Goal: Task Accomplishment & Management: Complete application form

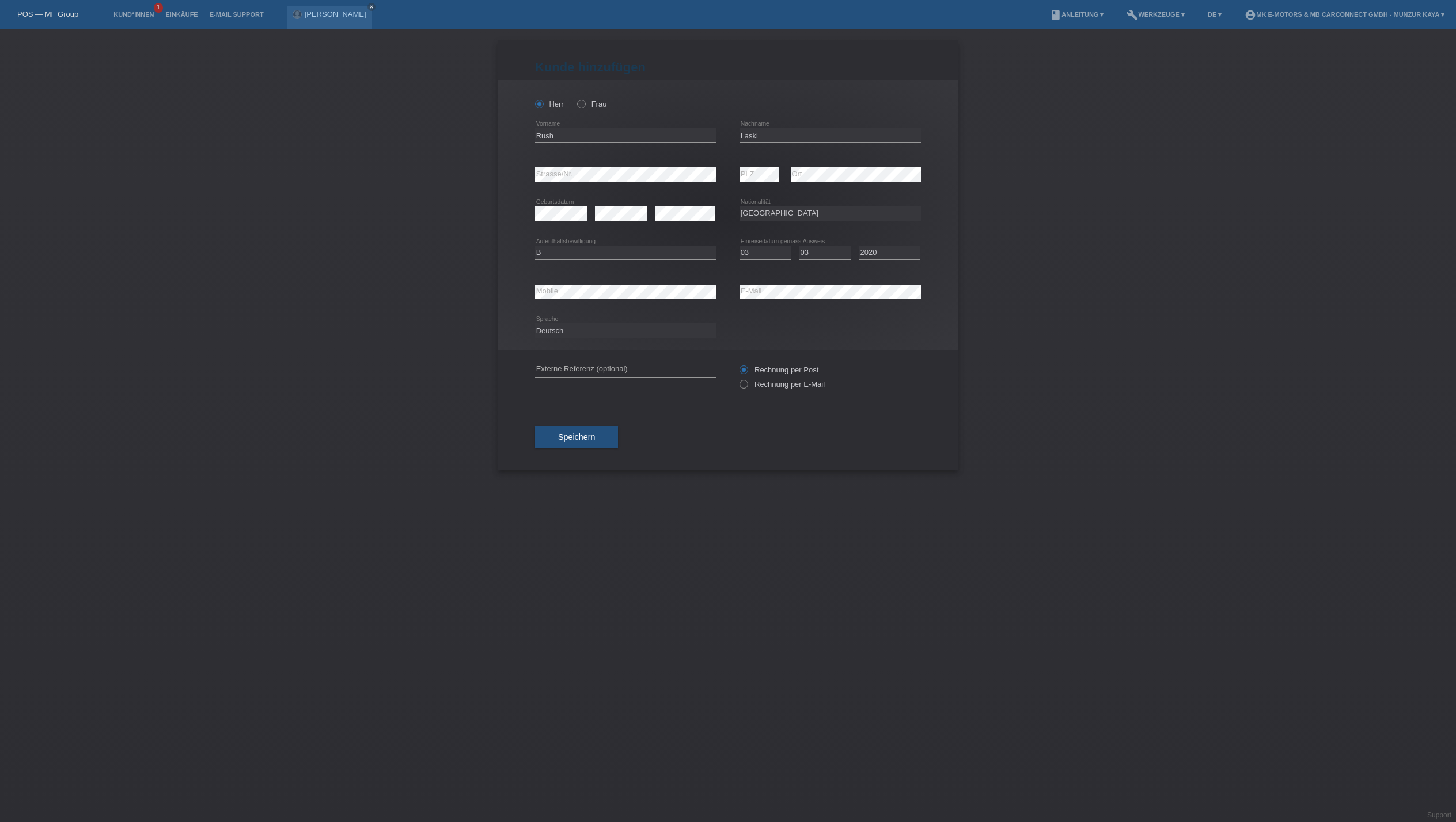
select select "XK"
select select "B"
select select "03"
select select "2020"
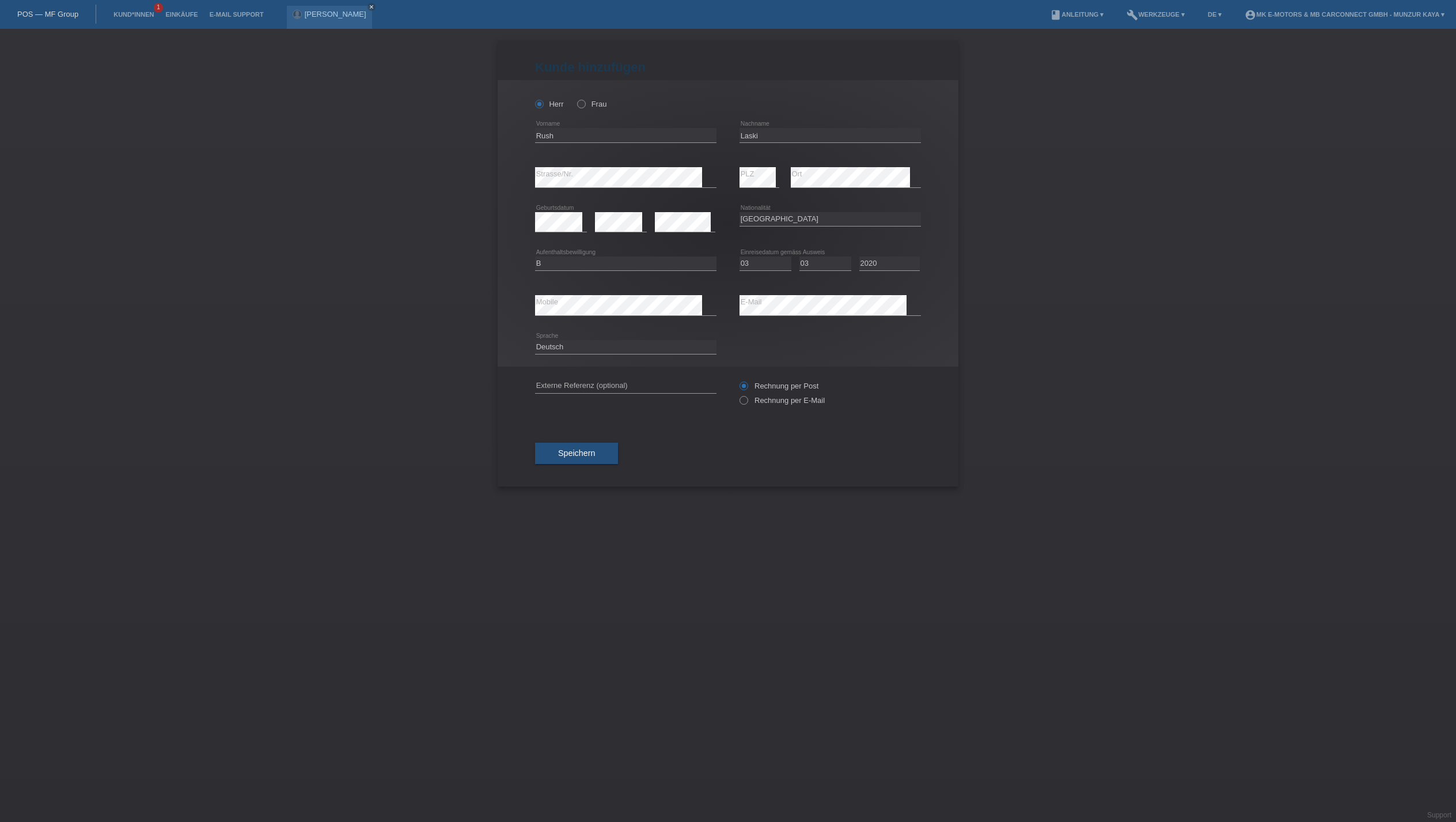
scroll to position [24, 89]
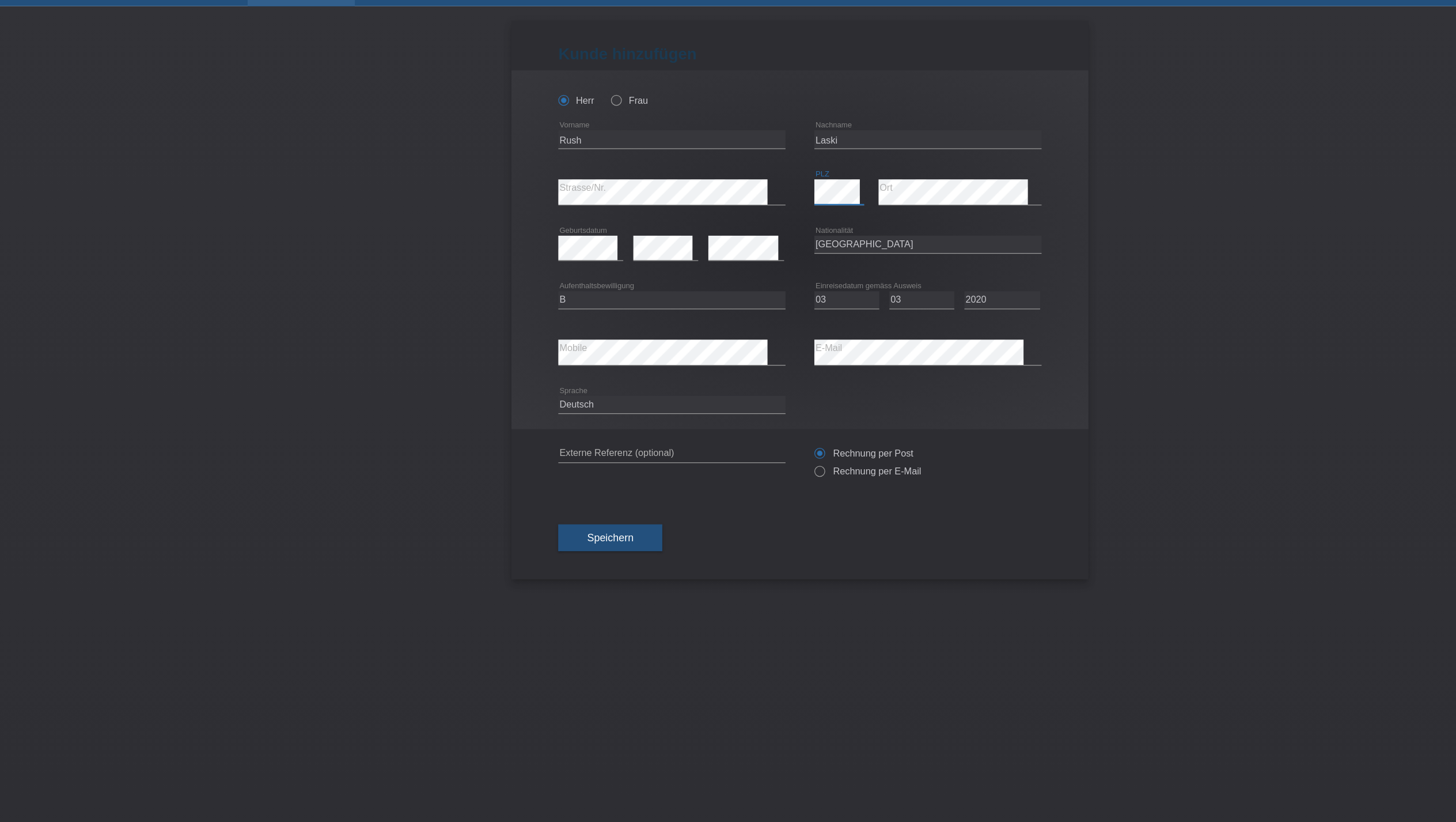
click at [739, 187] on div "error PLZ" at bounding box center [759, 177] width 40 height 20
click at [540, 487] on div "Speichern" at bounding box center [728, 453] width 386 height 67
click at [558, 458] on span "Speichern" at bounding box center [576, 453] width 37 height 9
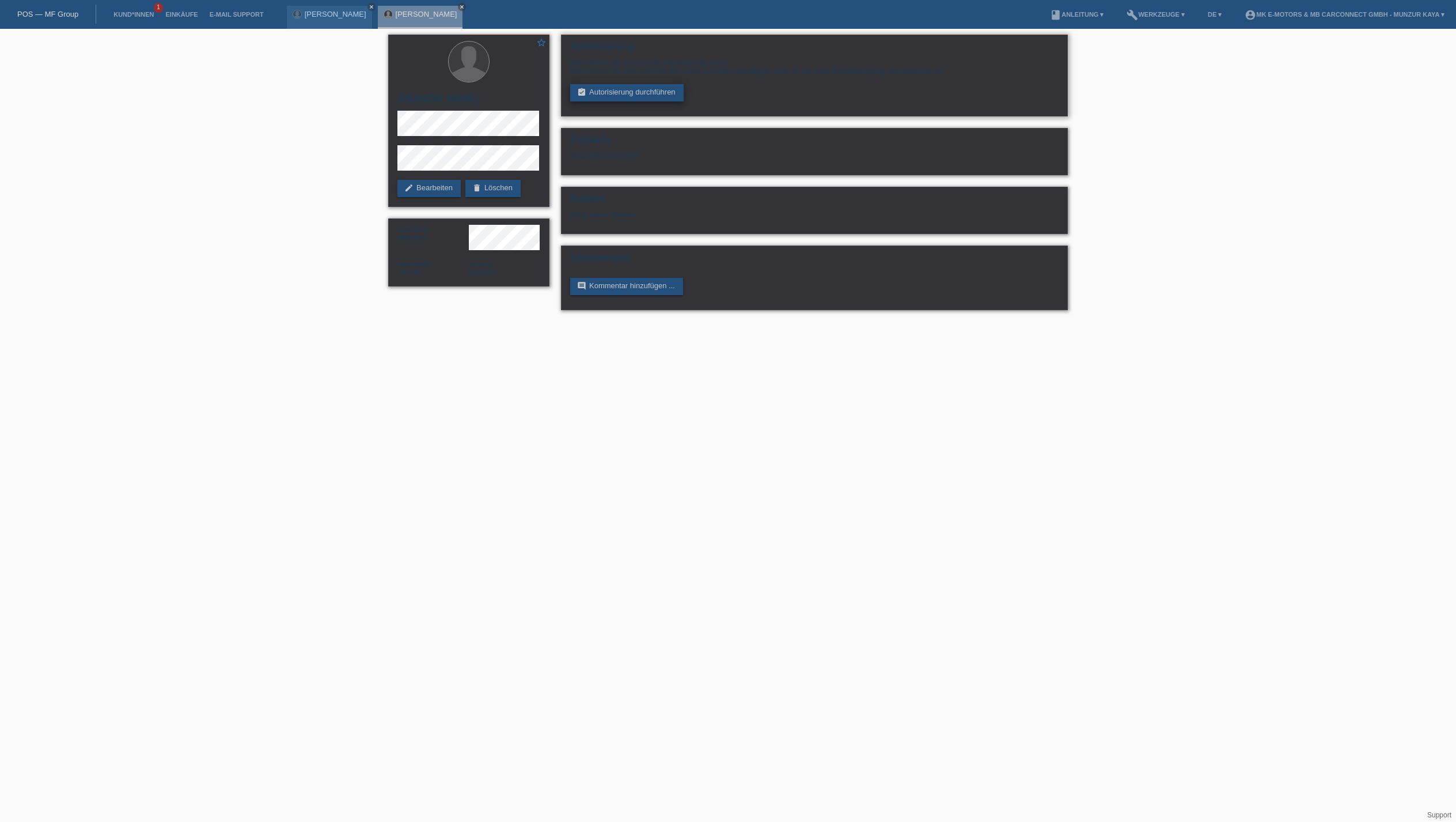
click at [670, 101] on link "assignment_turned_in Autorisierung durchführen" at bounding box center [627, 92] width 113 height 17
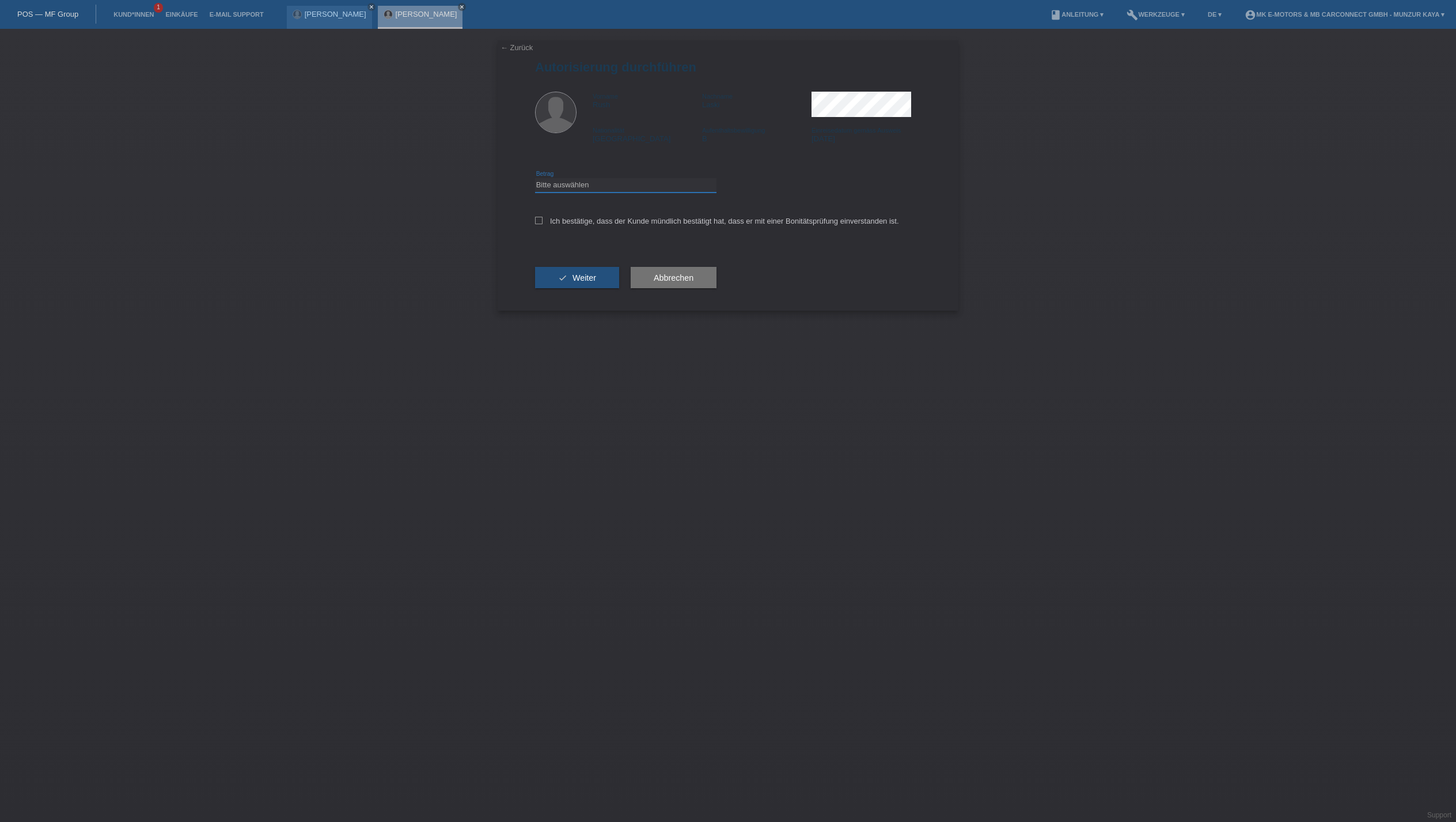
select select "3"
click at [542, 224] on icon at bounding box center [539, 220] width 7 height 7
click at [542, 224] on input "Ich bestätige, dass der Kunde mündlich bestätigt hat, dass er mit einer Bonität…" at bounding box center [539, 220] width 7 height 7
checkbox input "true"
click at [595, 289] on button "check Weiter" at bounding box center [577, 278] width 84 height 22
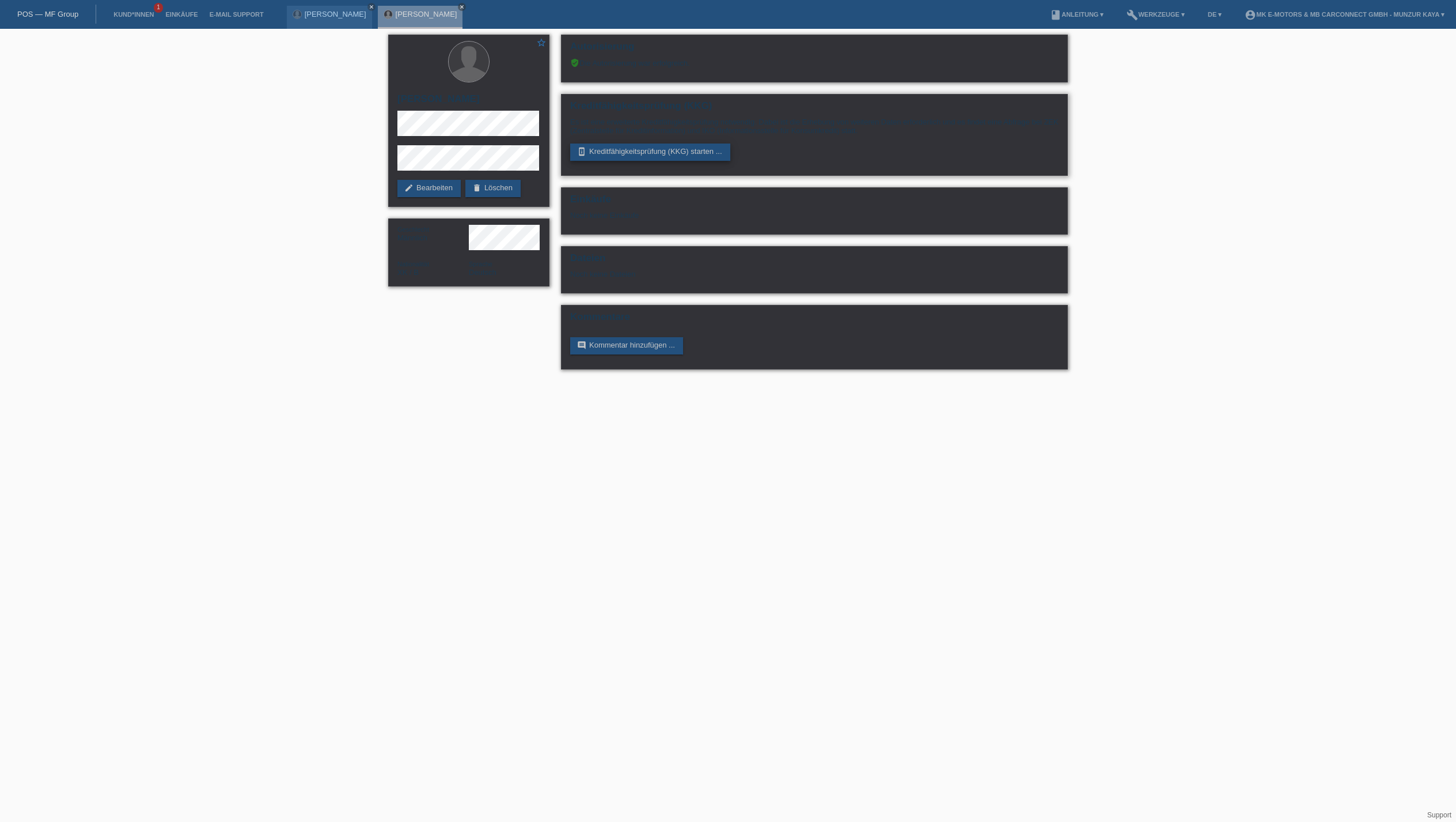
click at [621, 161] on link "perm_device_information Kreditfähigkeitsprüfung (KKG) starten ..." at bounding box center [650, 152] width 160 height 17
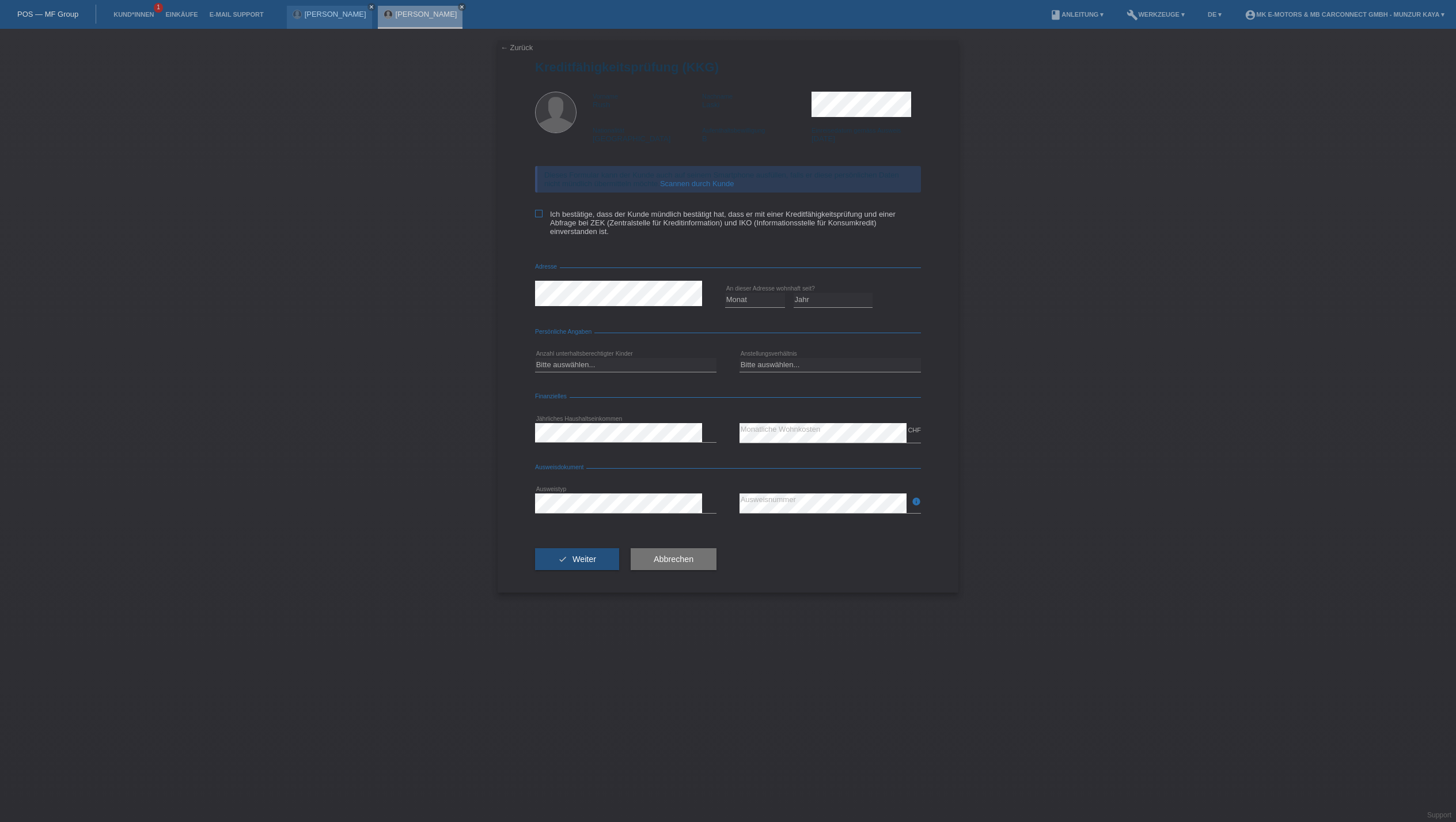
click at [542, 217] on icon at bounding box center [539, 214] width 7 height 7
click at [542, 217] on input "Ich bestätige, dass der Kunde mündlich bestätigt hat, dass er mit einer Kreditf…" at bounding box center [539, 214] width 7 height 7
checkbox input "true"
select select "01"
click at [805, 308] on icon at bounding box center [833, 307] width 79 height 1
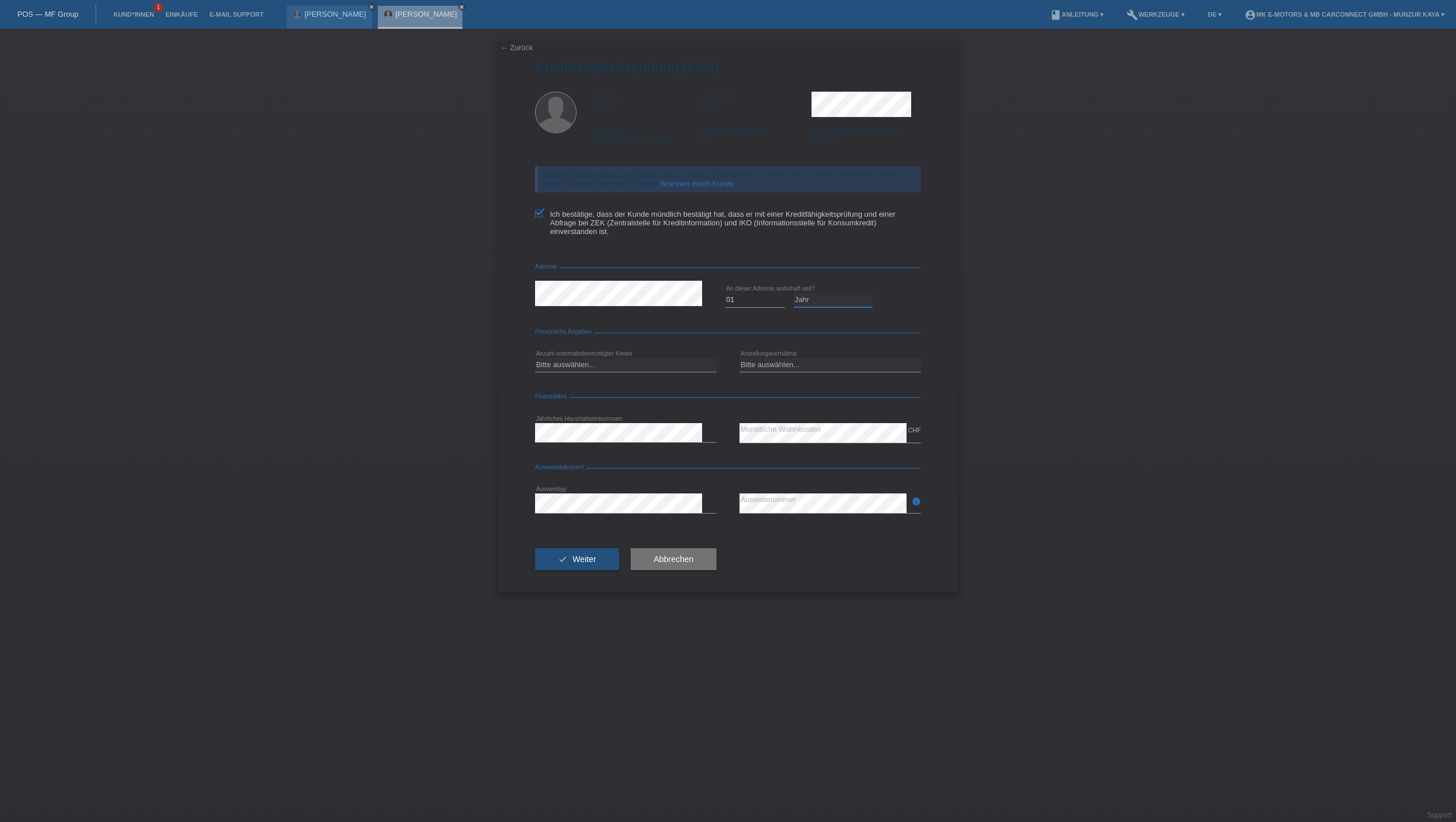
select select "2019"
select select "0"
select select "UNLIMITED"
click at [622, 373] on icon at bounding box center [625, 372] width 182 height 1
select select "1"
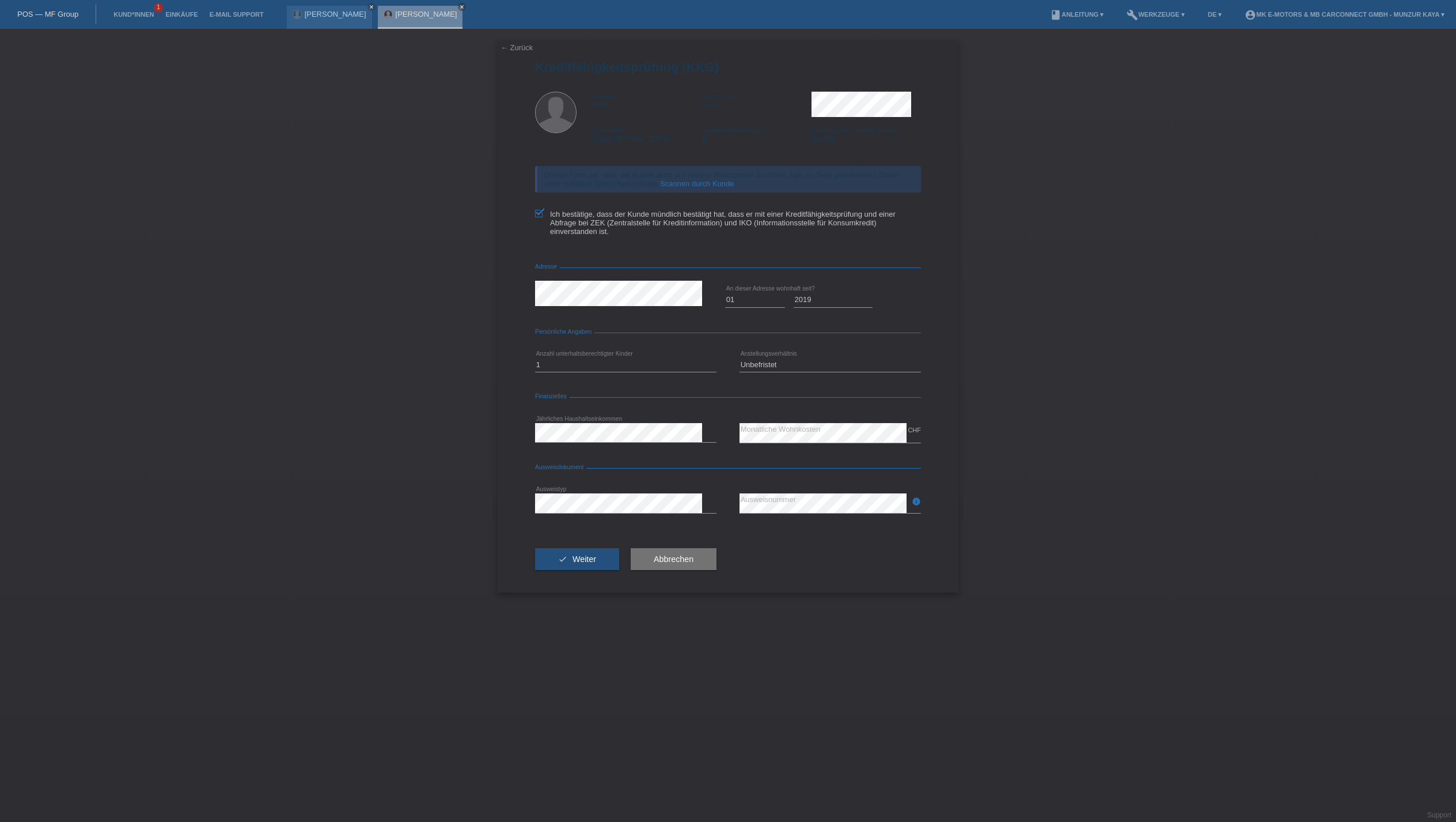
click at [634, 513] on icon at bounding box center [625, 512] width 182 height 1
click at [826, 525] on div "info error Ausweisnummer" at bounding box center [830, 503] width 182 height 45
click at [812, 525] on div "info error Ausweisnummer" at bounding box center [830, 503] width 182 height 45
click at [619, 570] on button "check Weiter" at bounding box center [577, 559] width 84 height 22
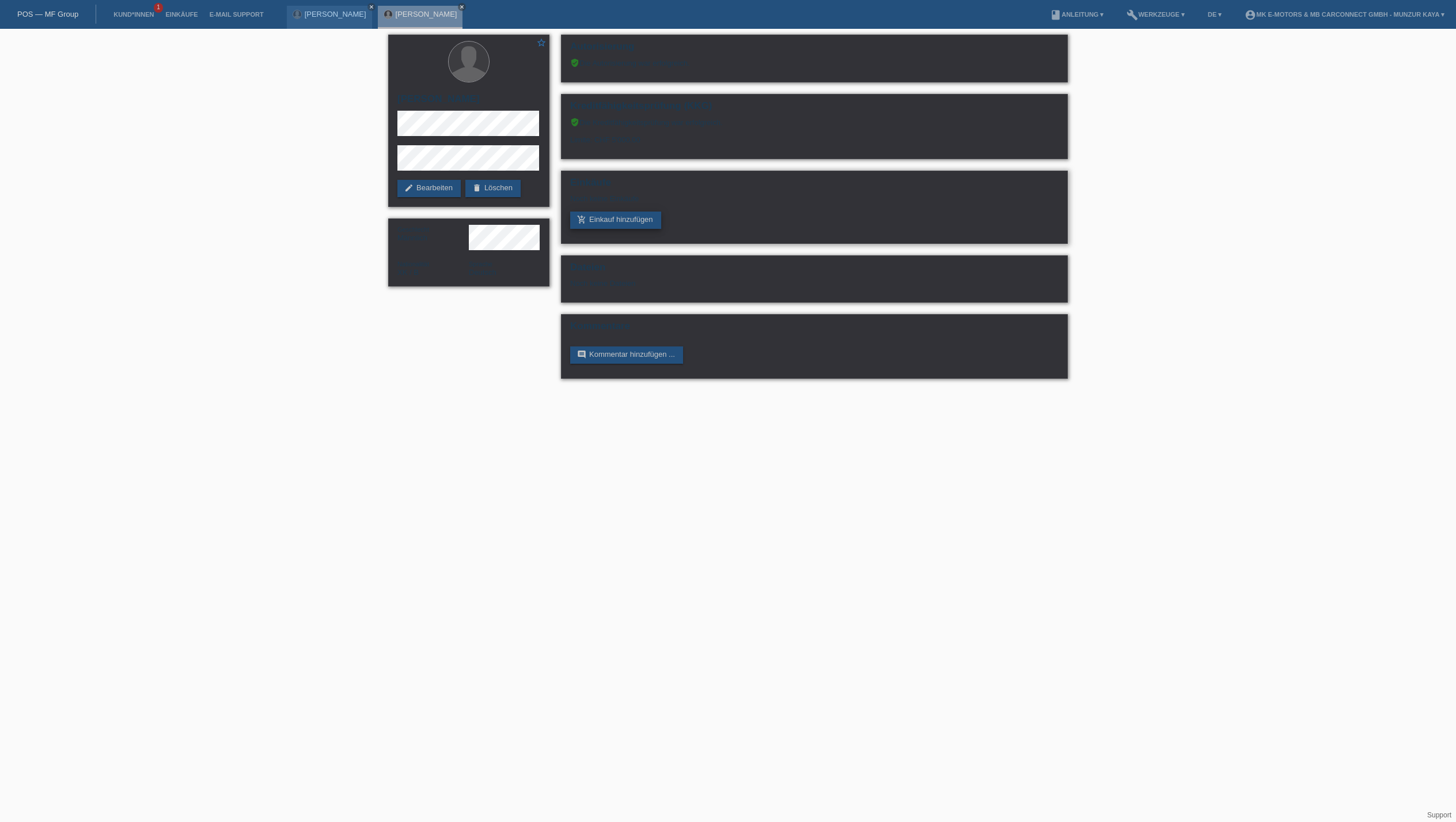
click at [650, 228] on link "add_shopping_cart Einkauf hinzufügen" at bounding box center [616, 220] width 91 height 17
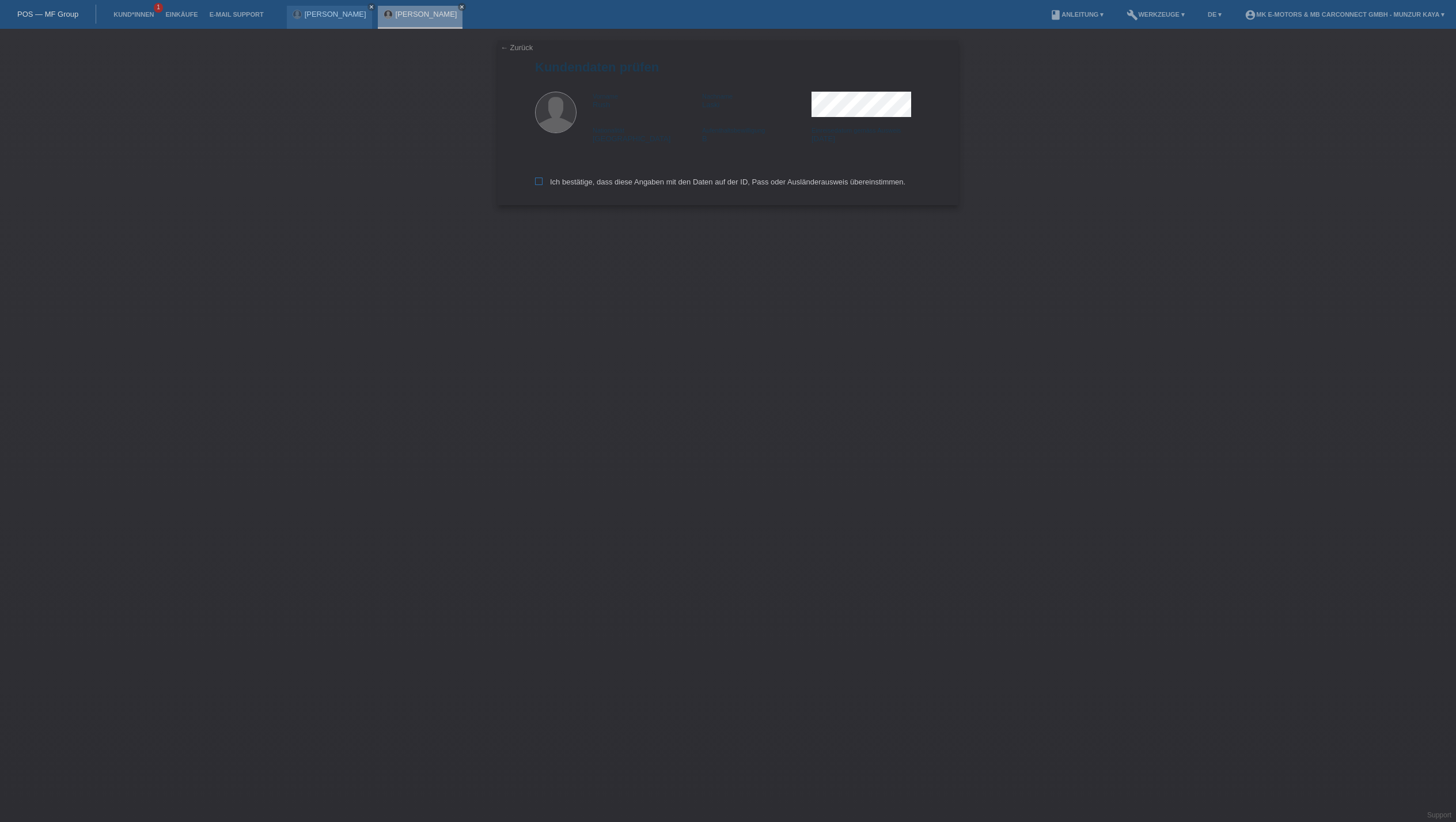
click at [542, 185] on icon at bounding box center [539, 181] width 7 height 7
click at [542, 185] on input "Ich bestätige, dass diese Angaben mit den Daten auf der ID, Pass oder Ausländer…" at bounding box center [539, 181] width 7 height 7
checkbox input "true"
click at [600, 111] on input "text" at bounding box center [625, 105] width 182 height 15
type input "2790.00"
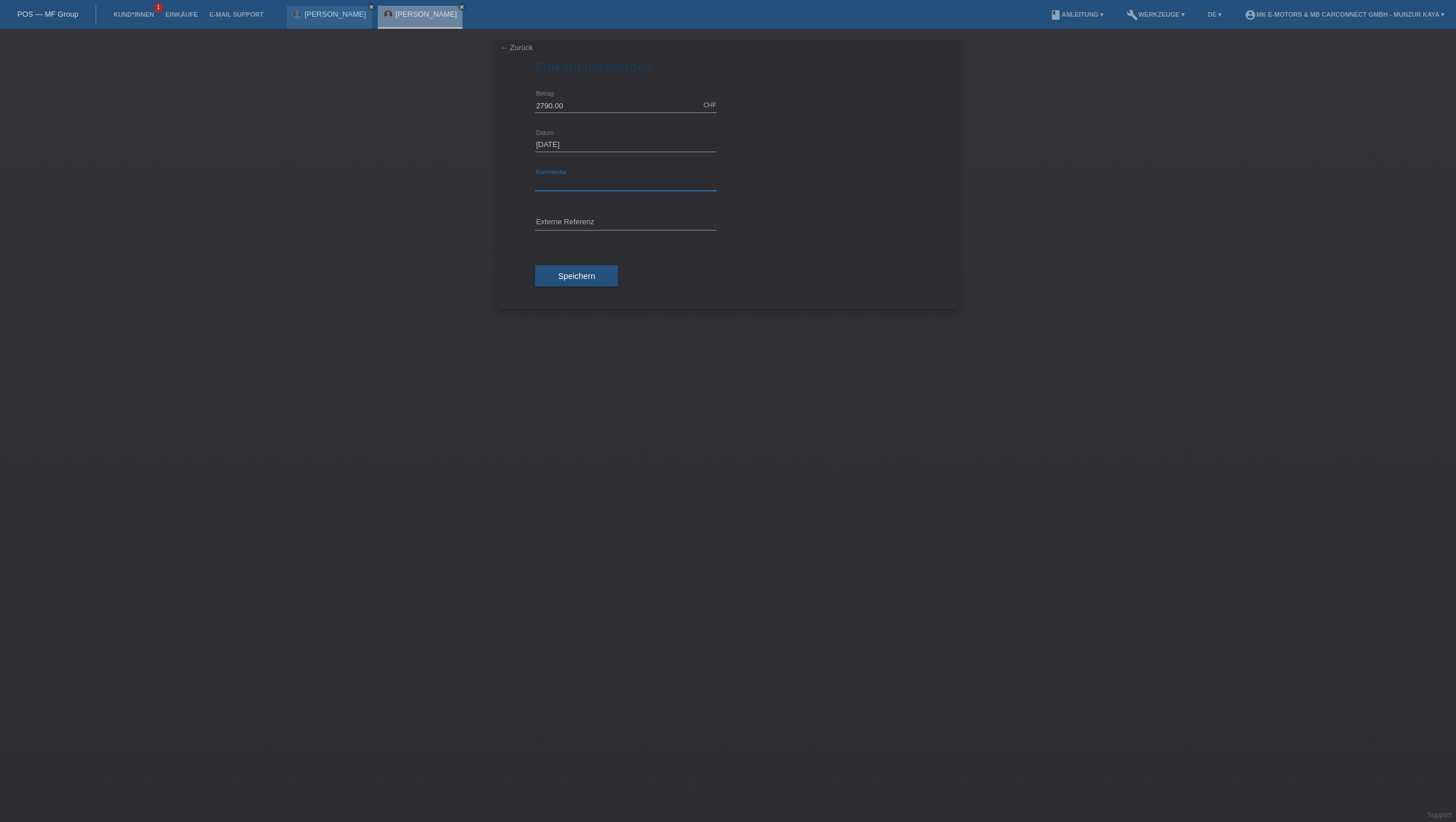
click at [580, 191] on input "text" at bounding box center [625, 184] width 182 height 15
type input "[PERSON_NAME]"
click at [661, 310] on div "Speichern" at bounding box center [728, 276] width 386 height 67
click at [644, 310] on div "Speichern" at bounding box center [728, 276] width 386 height 67
click at [595, 280] on span "Speichern" at bounding box center [576, 276] width 37 height 9
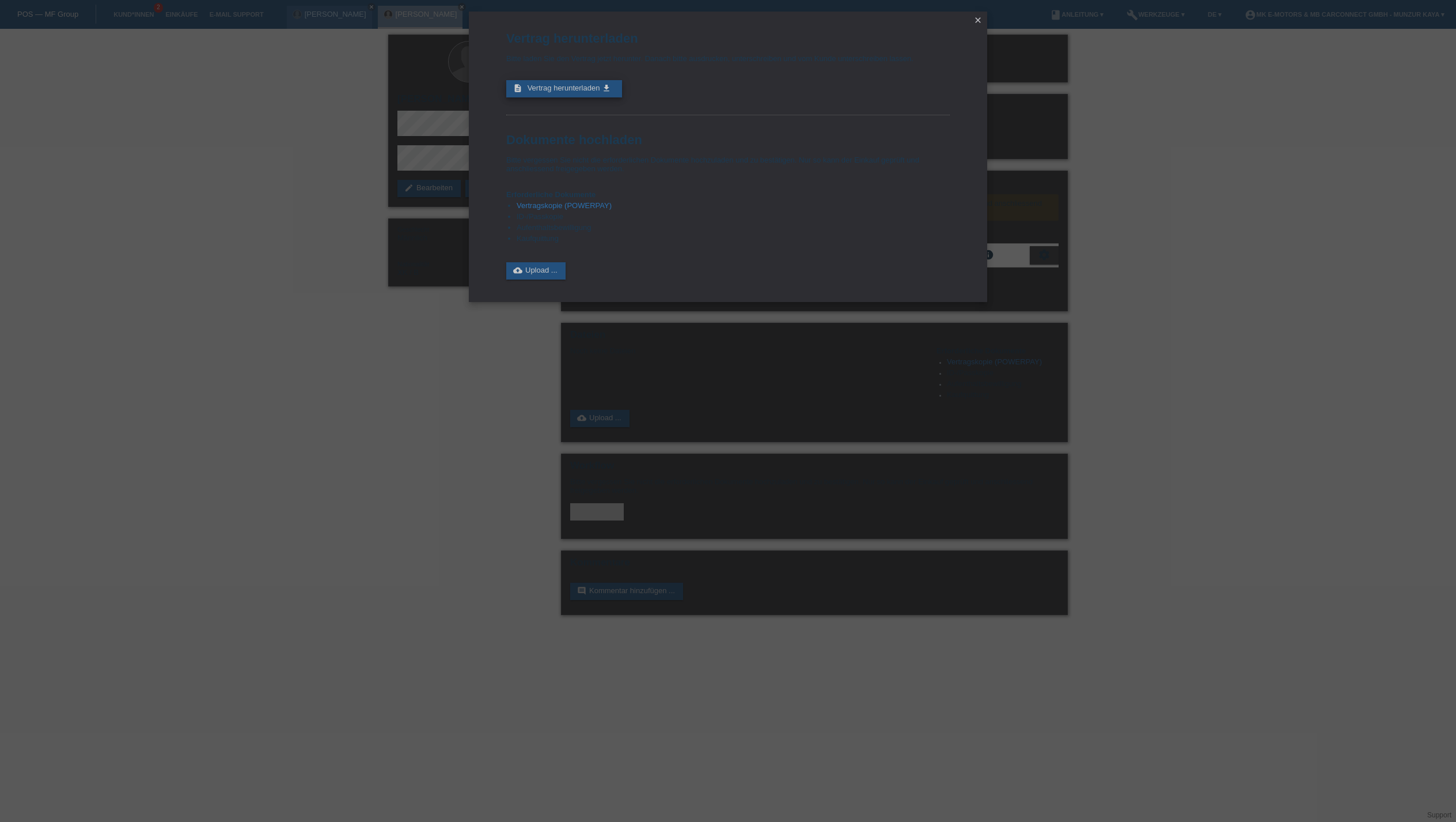
click at [572, 92] on span "Vertrag herunterladen" at bounding box center [563, 87] width 72 height 8
click at [977, 22] on icon "close" at bounding box center [978, 20] width 9 height 9
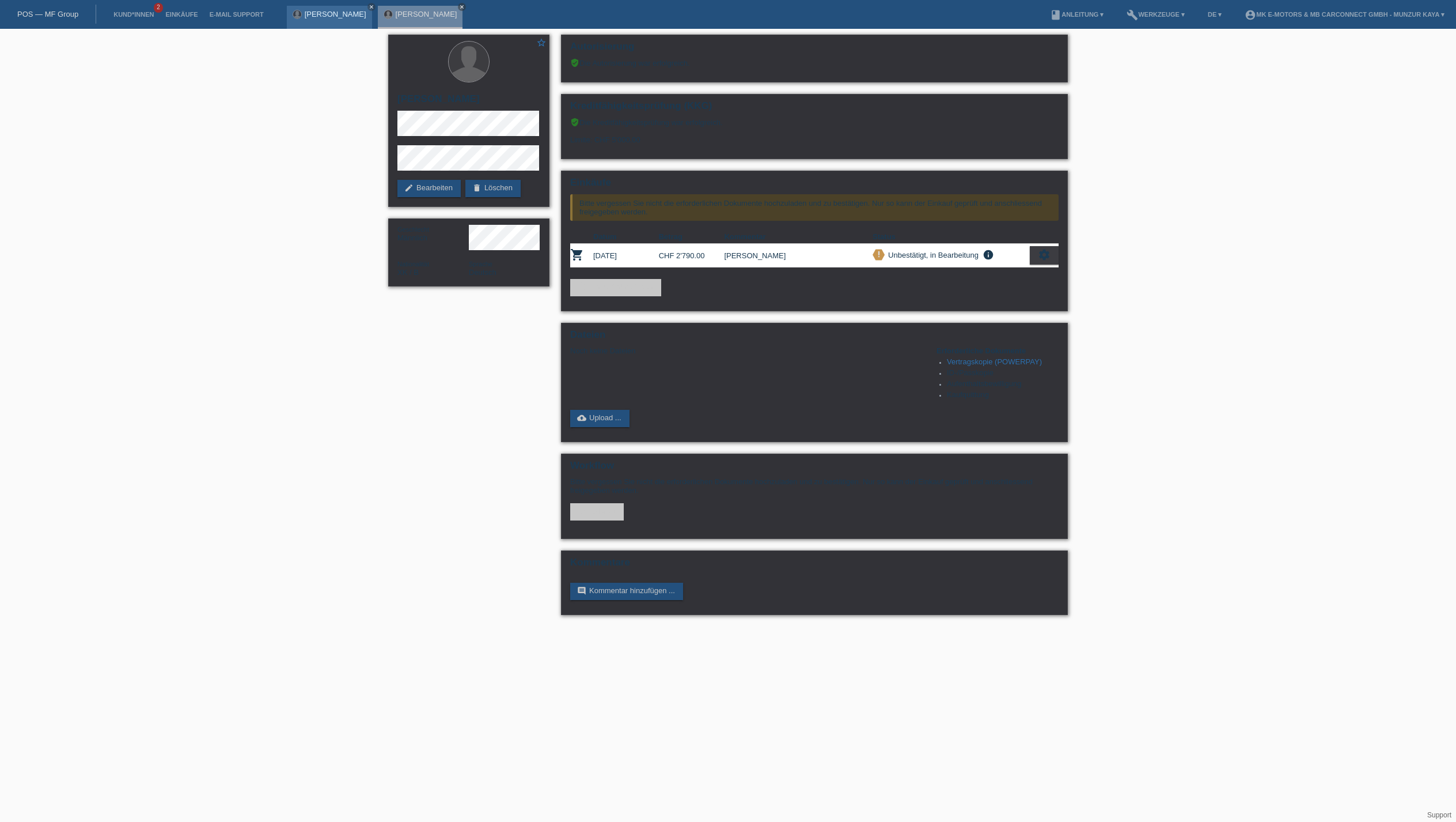
click at [366, 16] on link "[PERSON_NAME]" at bounding box center [336, 14] width 62 height 8
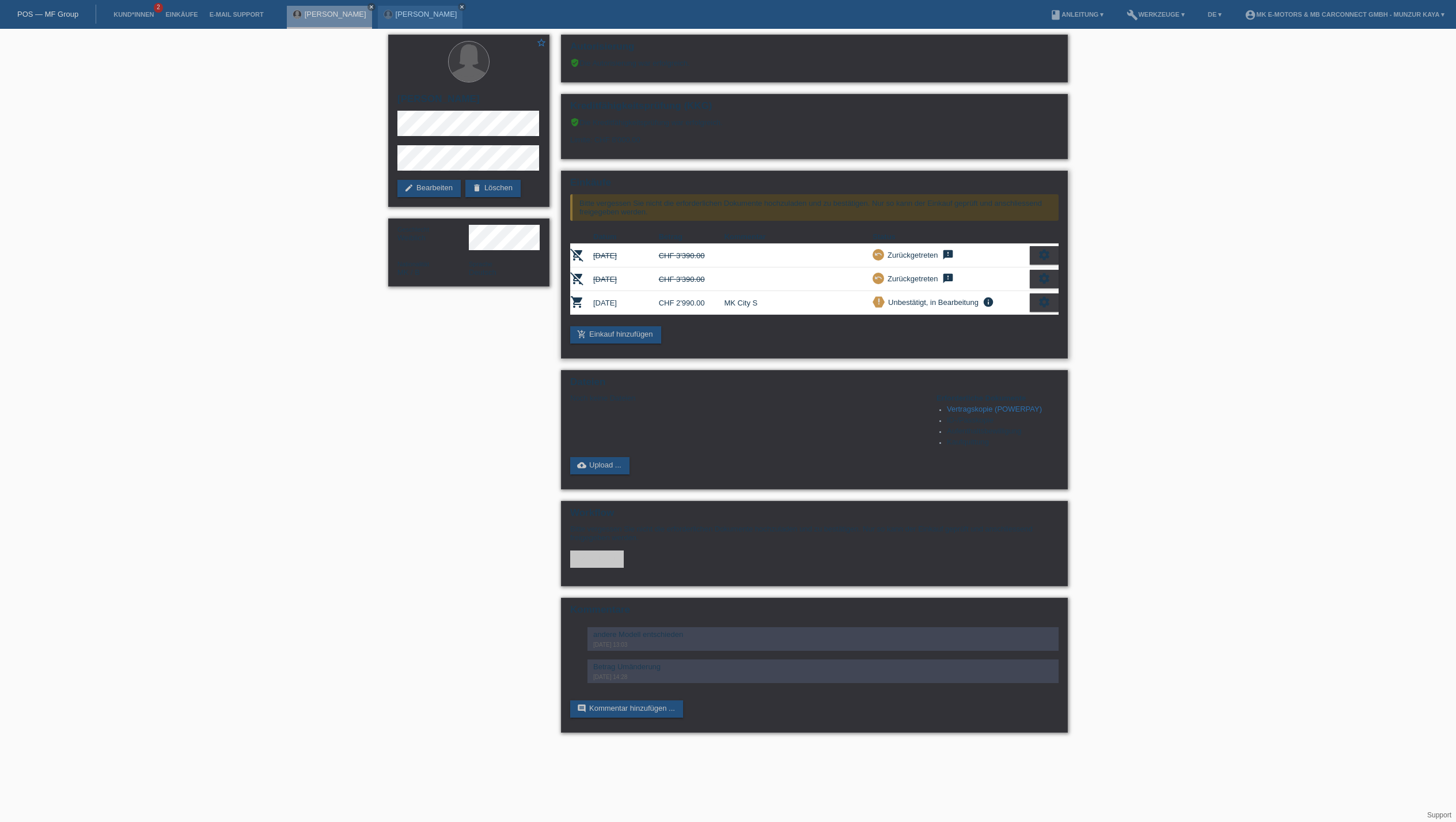
scroll to position [83, 0]
click at [619, 474] on link "cloud_upload Upload ..." at bounding box center [600, 465] width 59 height 17
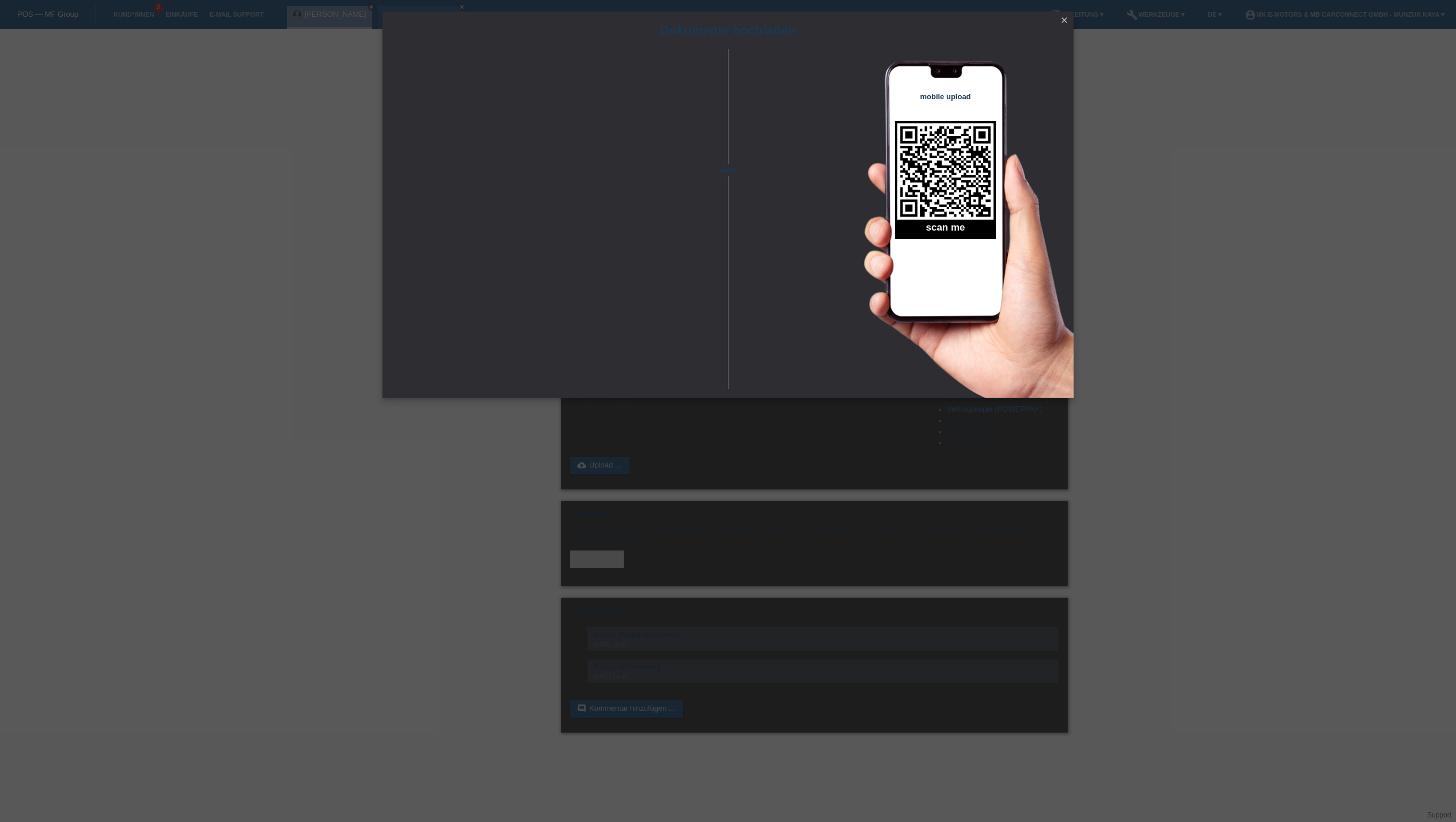
click at [1063, 19] on icon "close" at bounding box center [1064, 20] width 9 height 9
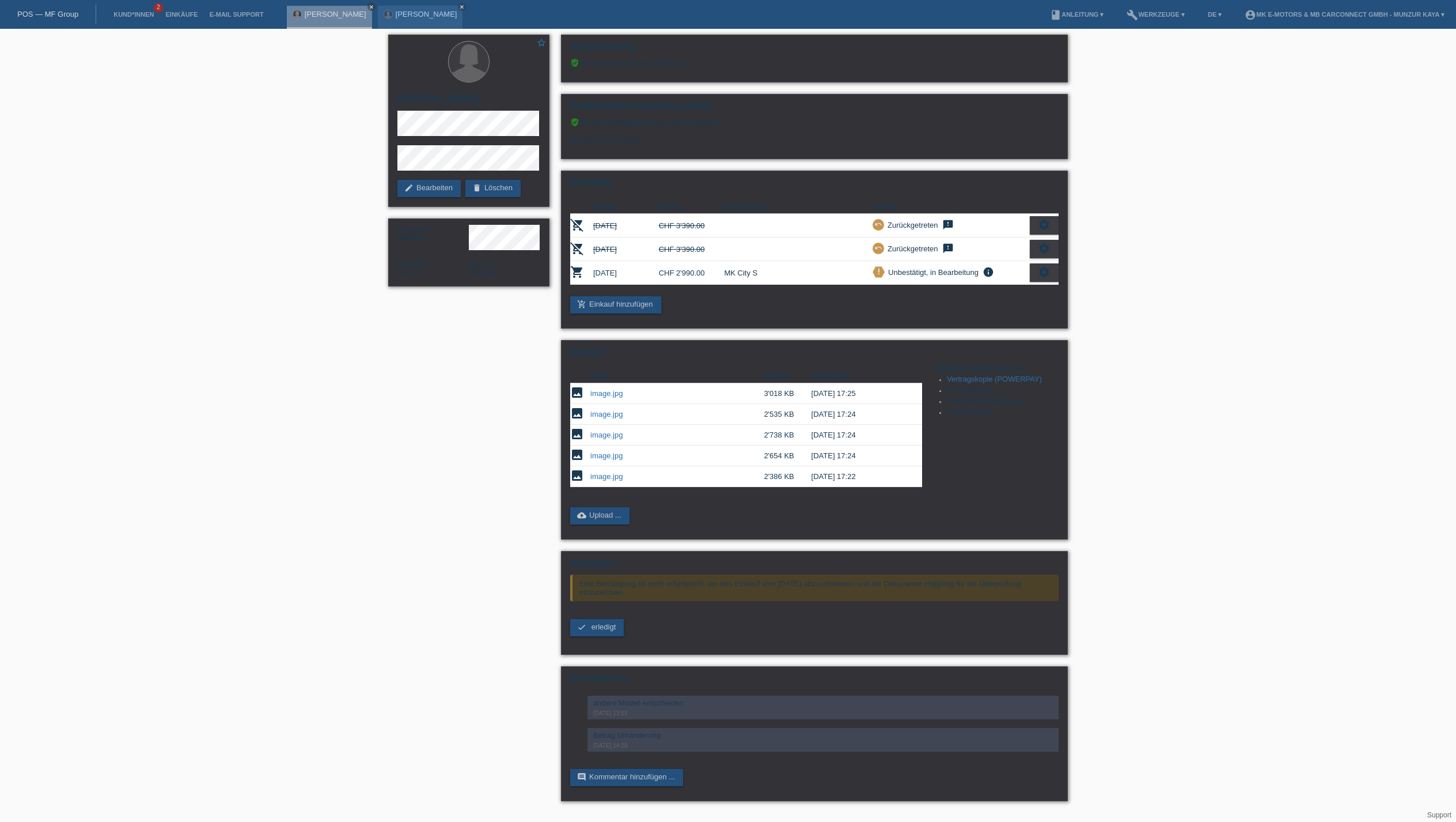
scroll to position [83, 0]
click at [602, 631] on span "erledigt" at bounding box center [603, 626] width 25 height 8
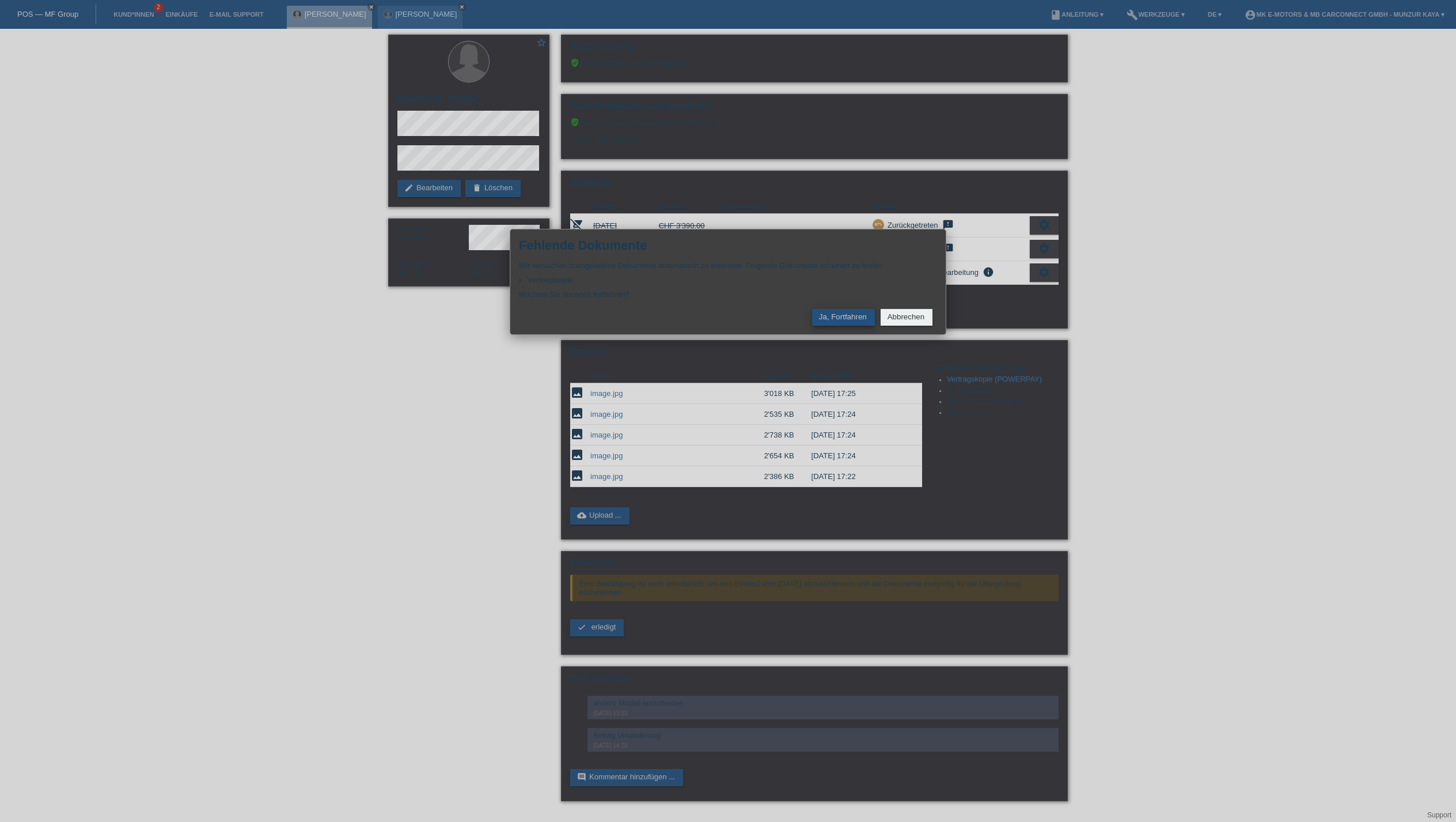
click at [812, 325] on button "Ja, Fortfahren" at bounding box center [843, 317] width 63 height 16
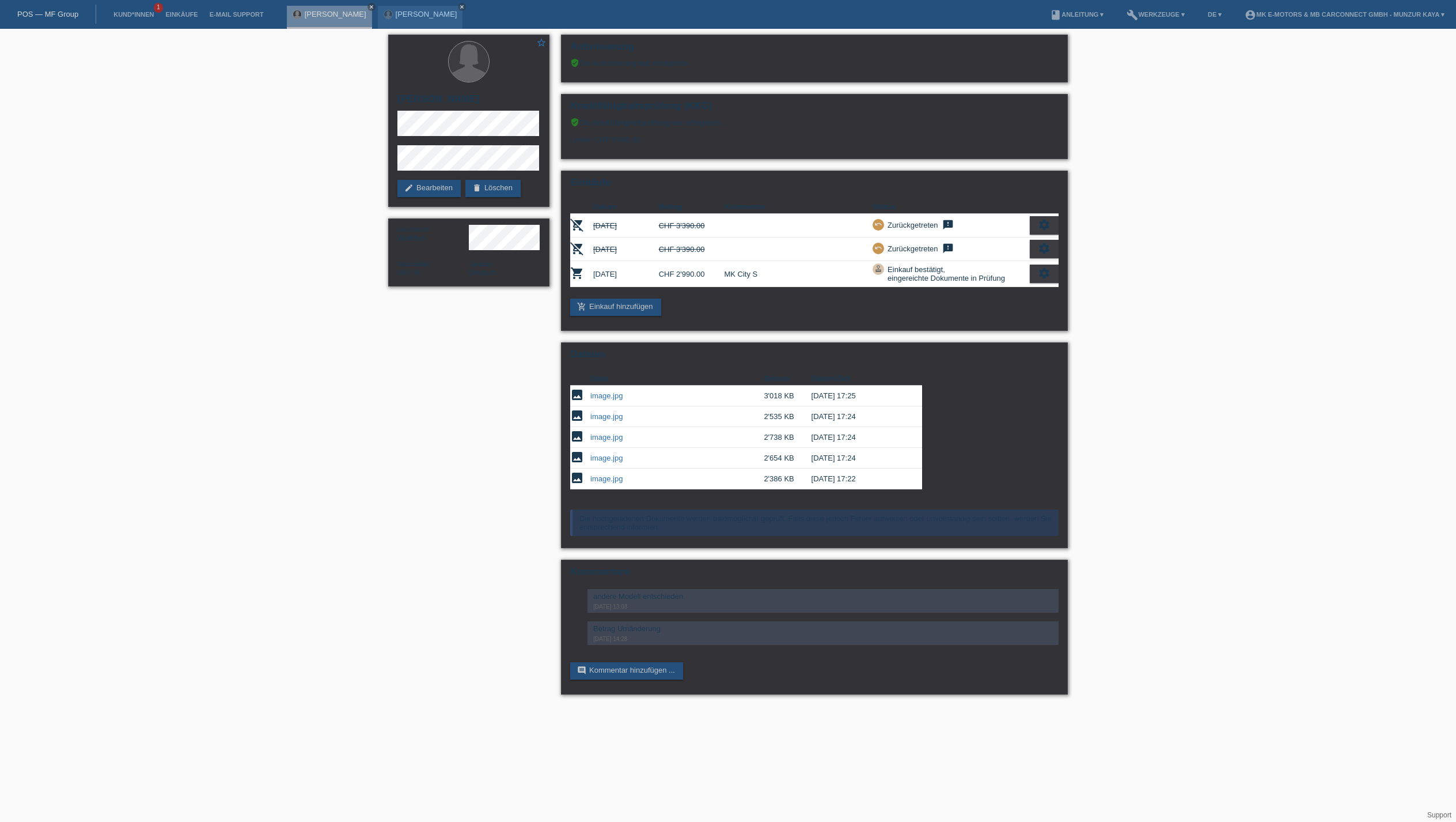
scroll to position [17, 0]
click at [204, 13] on link "Einkäufe" at bounding box center [182, 15] width 44 height 7
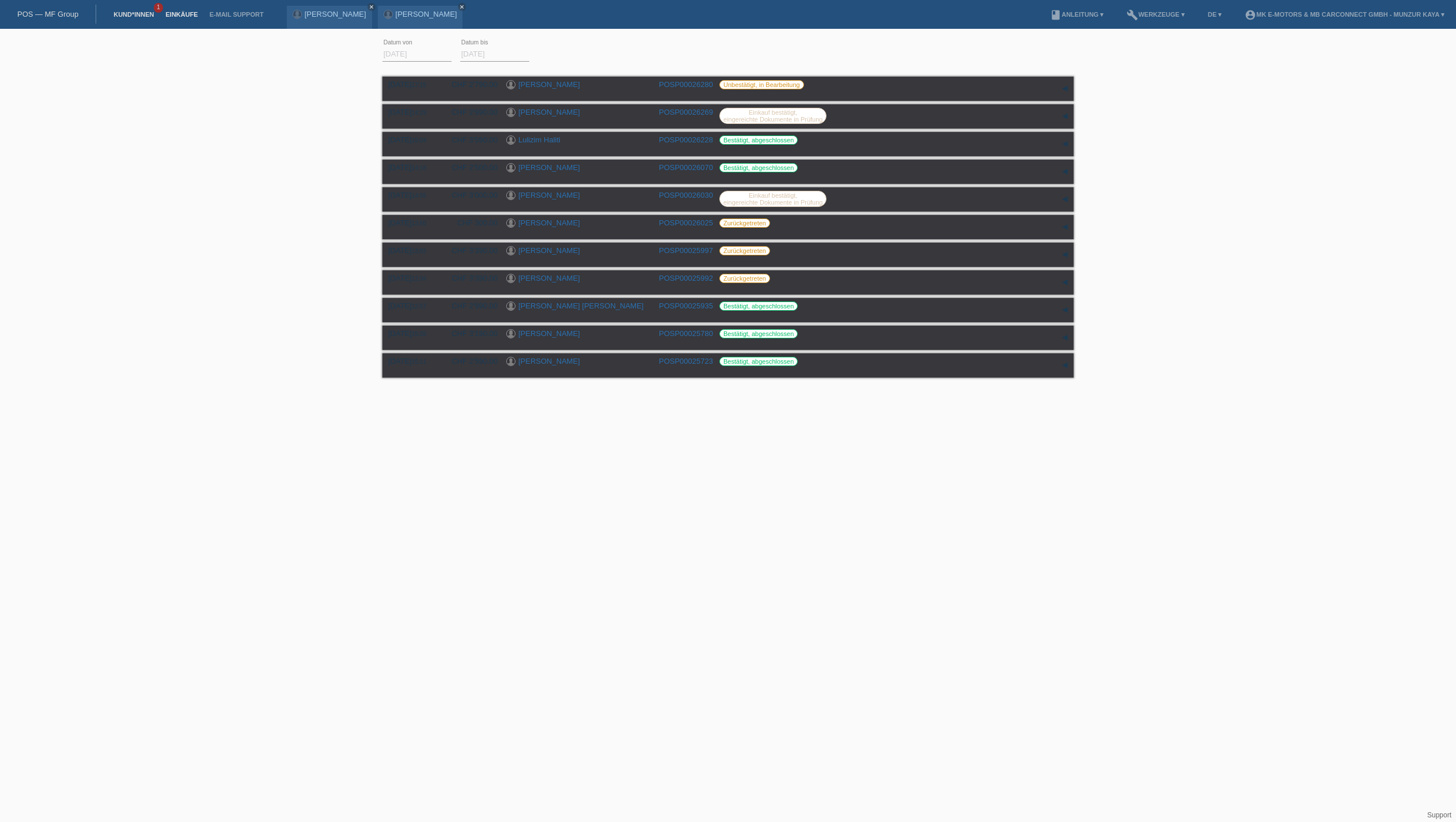
click at [160, 17] on link "Kund*innen" at bounding box center [133, 15] width 52 height 7
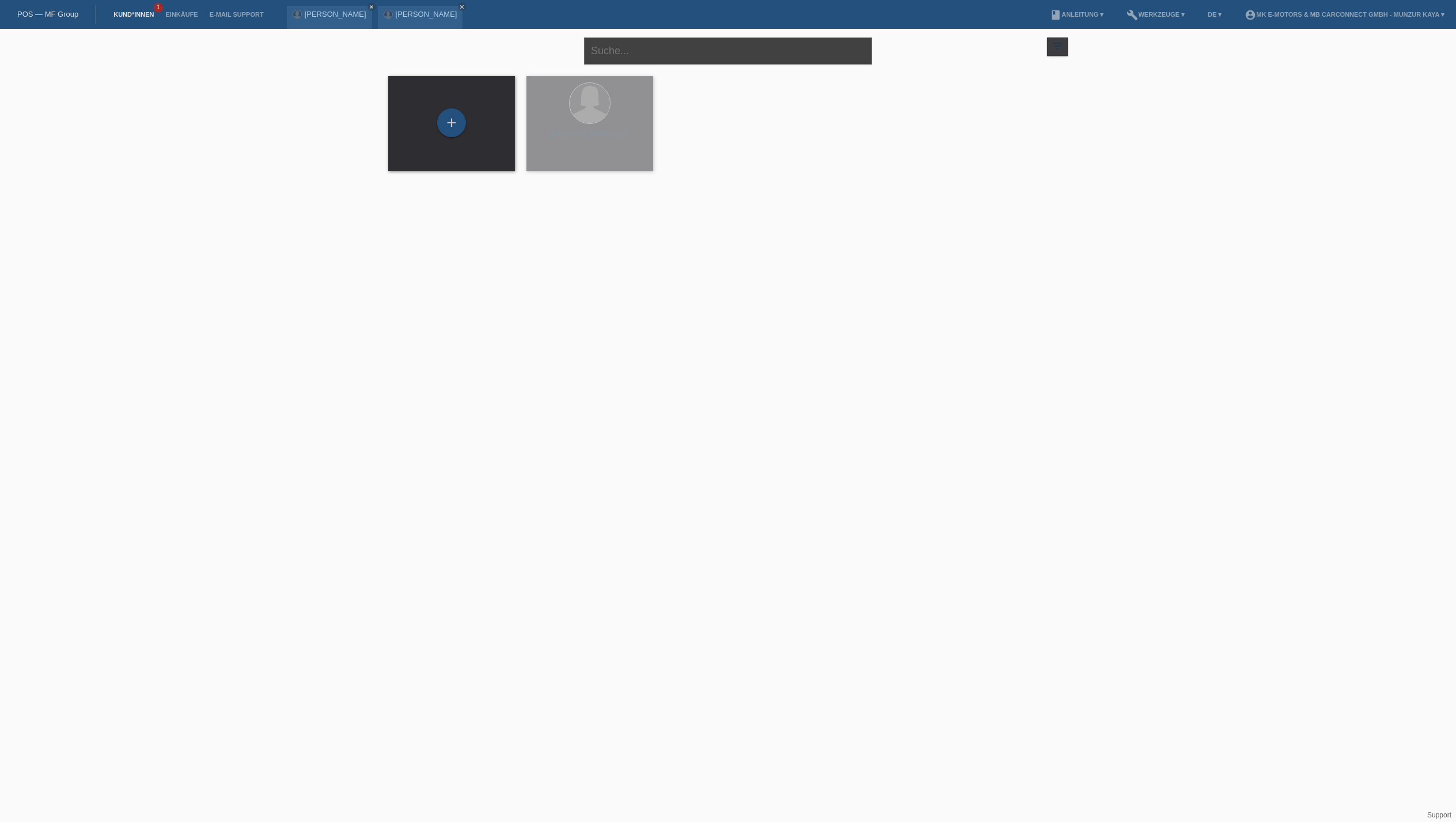
click at [657, 57] on input "text" at bounding box center [728, 51] width 288 height 27
type input "r"
type input "natele"
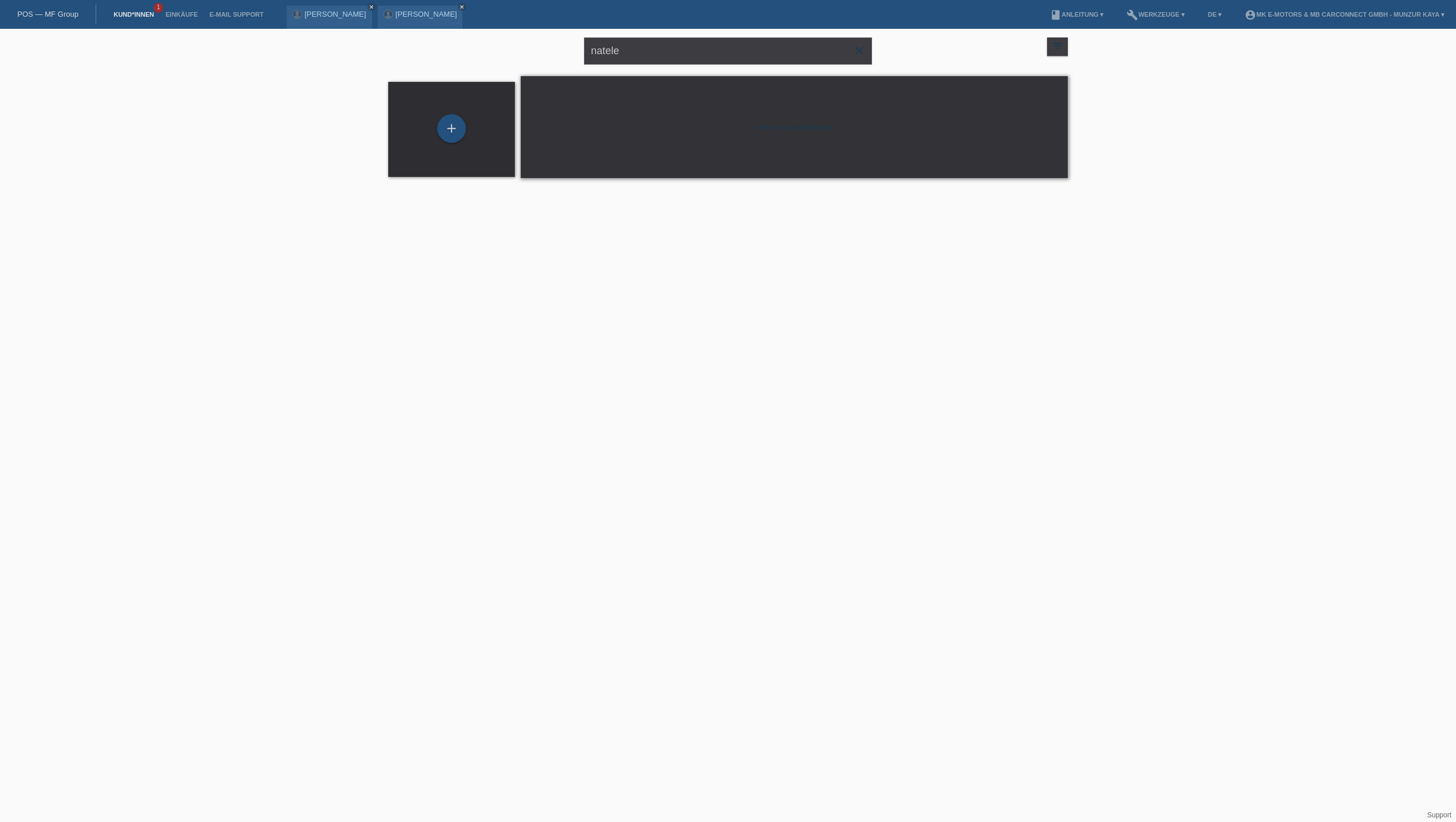
click at [1239, 8] on li "account_circle MK E-MOTORS & MB CarConnect GmbH - Munzur Kaya ▾" at bounding box center [1345, 15] width 212 height 29
click at [1239, 18] on link "account_circle MK E-MOTORS & MB CarConnect GmbH - Munzur Kaya ▾" at bounding box center [1345, 15] width 212 height 7
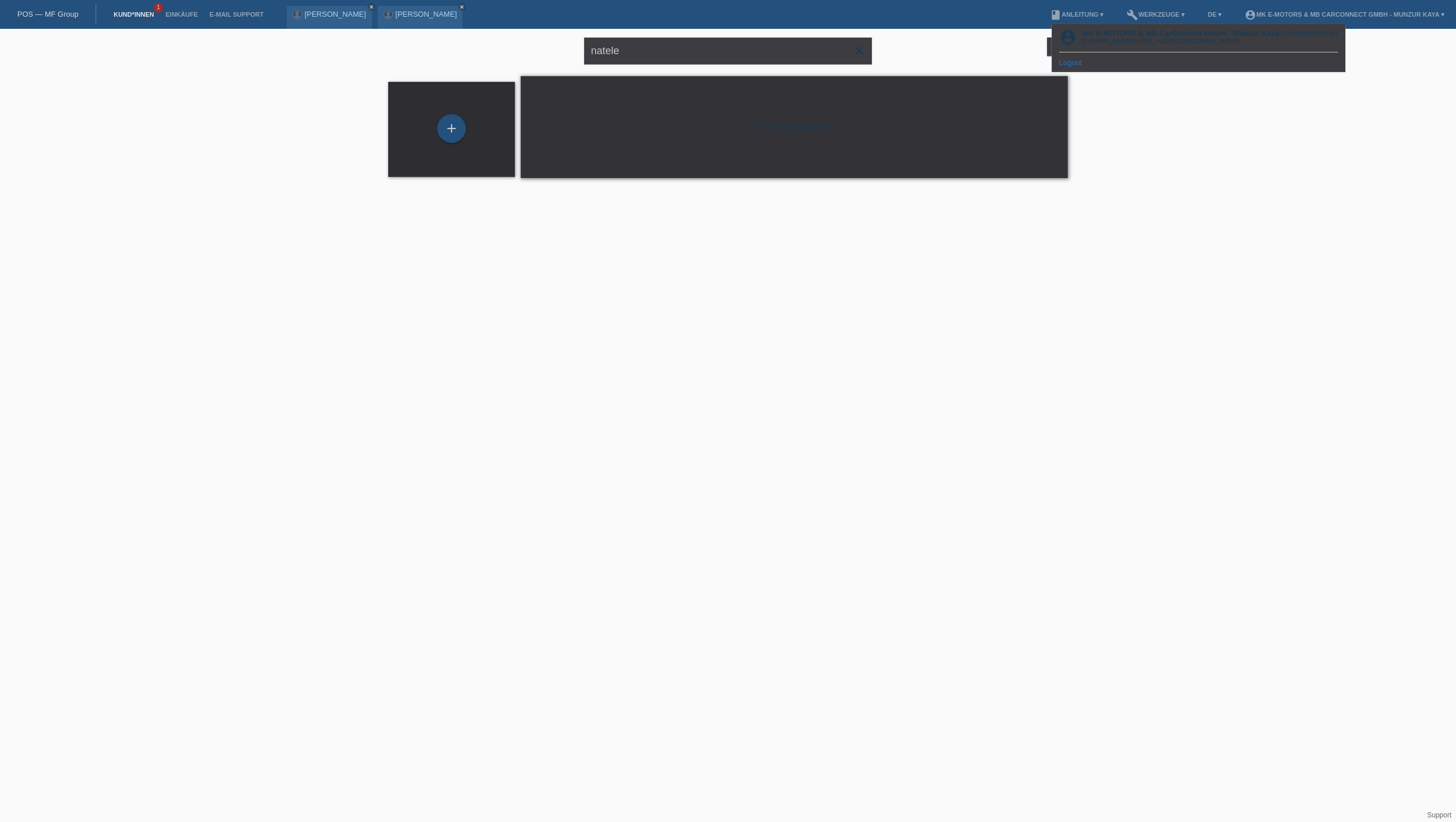
click at [1082, 67] on link "Logout" at bounding box center [1070, 62] width 23 height 8
